Goal: Find contact information: Find contact information

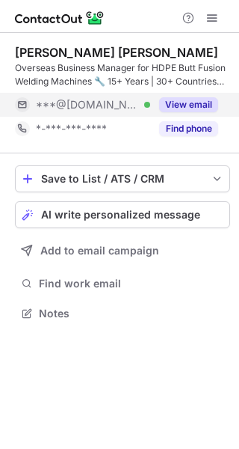
scroll to position [302, 239]
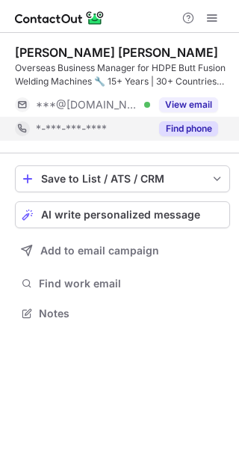
click at [186, 122] on button "Find phone" at bounding box center [188, 128] width 59 height 15
